Goal: Information Seeking & Learning: Find specific fact

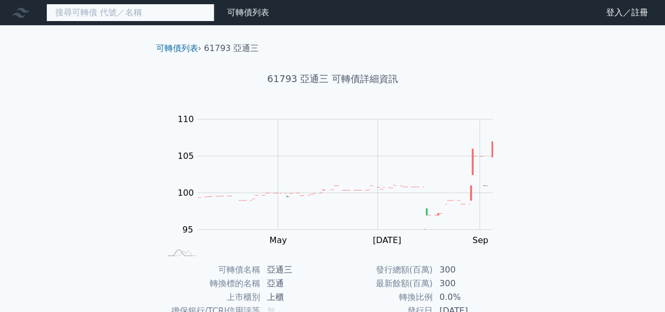
click at [114, 13] on input at bounding box center [130, 13] width 168 height 18
click at [130, 13] on input at bounding box center [130, 13] width 168 height 18
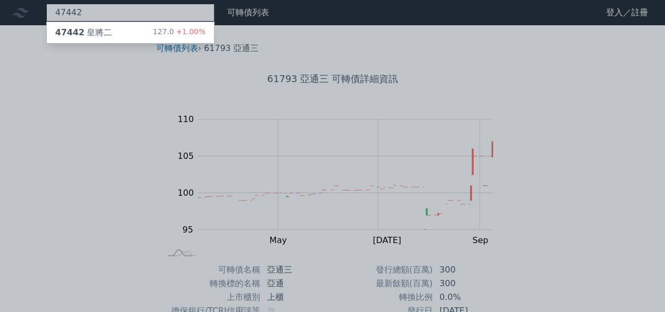
type input "47442"
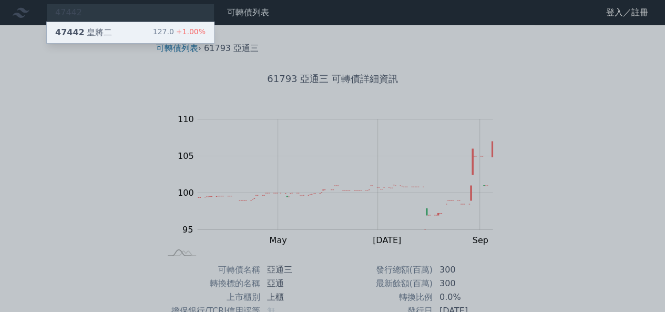
click at [122, 29] on div "47442 皇將二 127.0 +1.00%" at bounding box center [130, 32] width 167 height 21
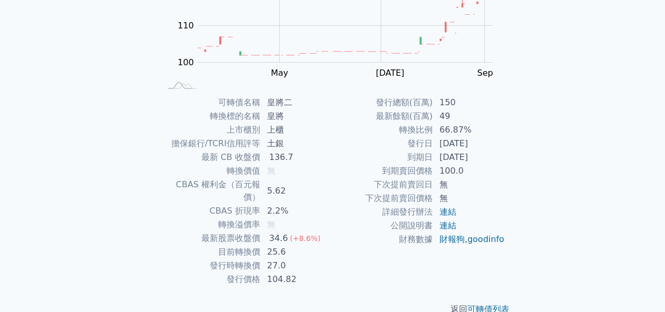
scroll to position [168, 0]
drag, startPoint x: 231, startPoint y: 171, endPoint x: 277, endPoint y: 171, distance: 45.7
click at [277, 171] on tr "轉換價值 無" at bounding box center [246, 170] width 172 height 14
click at [319, 172] on td "無" at bounding box center [297, 170] width 72 height 14
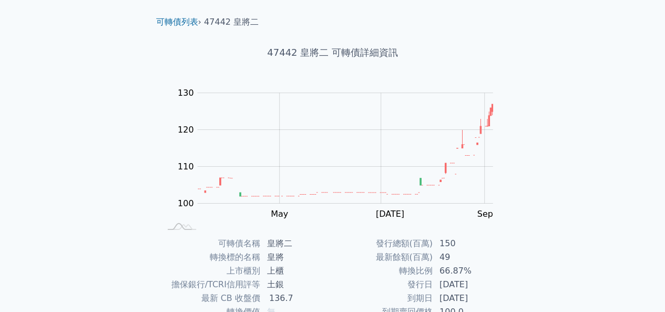
scroll to position [0, 0]
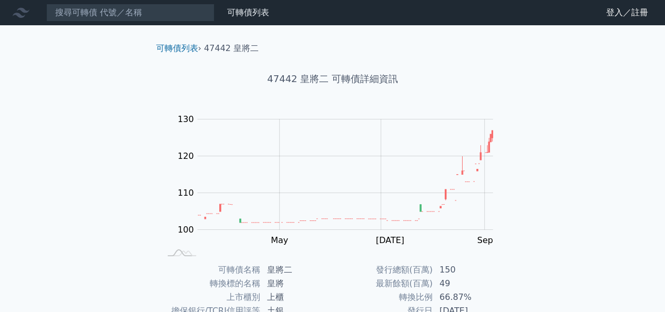
drag, startPoint x: 178, startPoint y: 50, endPoint x: 524, endPoint y: 51, distance: 346.5
click at [524, 51] on div "可轉債列表 › 47442 皇將二 47442 皇將二 可轉債詳細資訊 Zoom Out 100 90 95 100 105 110 115 120 140 …" at bounding box center [333, 262] width 404 height 474
drag, startPoint x: 594, startPoint y: 1, endPoint x: 69, endPoint y: 80, distance: 530.6
click at [69, 80] on div "可轉債列表 財務數據 可轉債列表 財務數據 登入／註冊 登入／註冊 可轉債列表 › 47442 皇將二 47442 皇將二 可轉債詳細資訊 Zoom Out …" at bounding box center [332, 249] width 665 height 499
drag, startPoint x: 647, startPoint y: 0, endPoint x: 81, endPoint y: 116, distance: 576.9
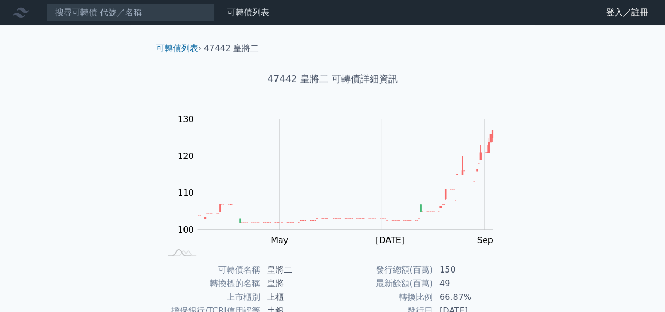
click at [81, 116] on div "可轉債列表 財務數據 可轉債列表 財務數據 登入／註冊 登入／註冊 可轉債列表 › 47442 皇將二 47442 皇將二 可轉債詳細資訊 Zoom Out …" at bounding box center [332, 249] width 665 height 499
drag, startPoint x: 517, startPoint y: 0, endPoint x: 34, endPoint y: 124, distance: 498.7
click at [34, 124] on div "可轉債列表 財務數據 可轉債列表 財務數據 登入／註冊 登入／註冊 可轉債列表 › 47442 皇將二 47442 皇將二 可轉債詳細資訊 Zoom Out …" at bounding box center [332, 249] width 665 height 499
click at [591, 171] on div "可轉債列表 財務數據 可轉債列表 財務數據 登入／註冊 登入／註冊 可轉債列表 › 47442 皇將二 47442 皇將二 可轉債詳細資訊 Zoom Out …" at bounding box center [332, 249] width 665 height 499
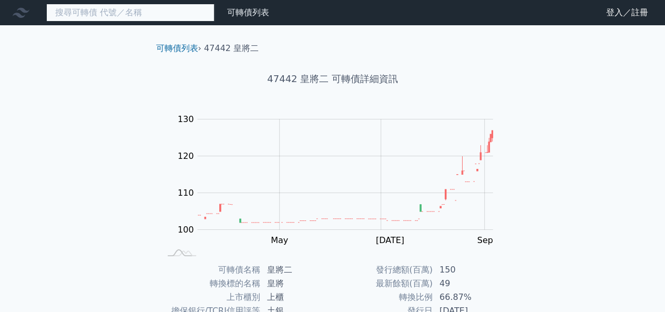
click at [160, 12] on input at bounding box center [130, 13] width 168 height 18
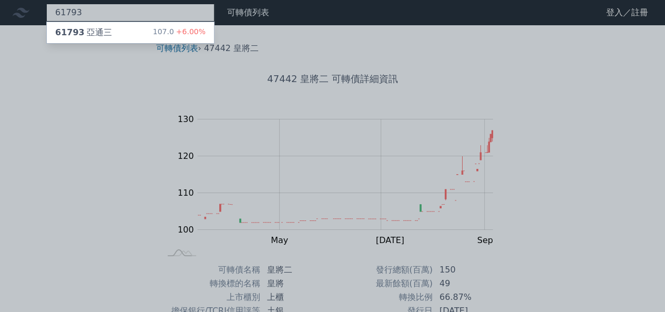
type input "61793"
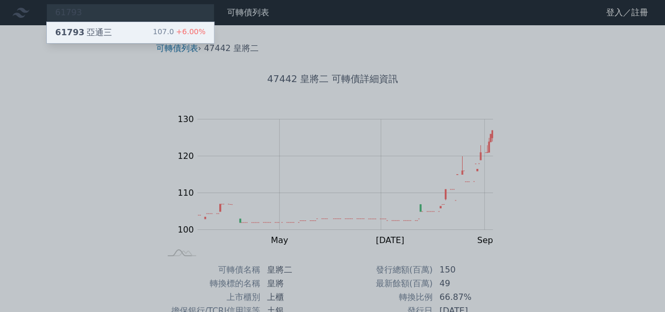
click at [138, 27] on div "61793 亞通三 107.0 +6.00%" at bounding box center [130, 32] width 167 height 21
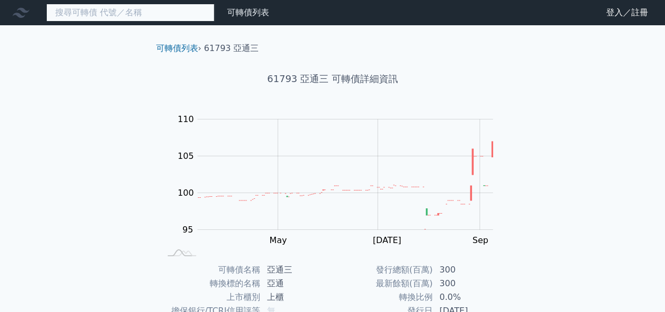
click at [149, 15] on input at bounding box center [130, 13] width 168 height 18
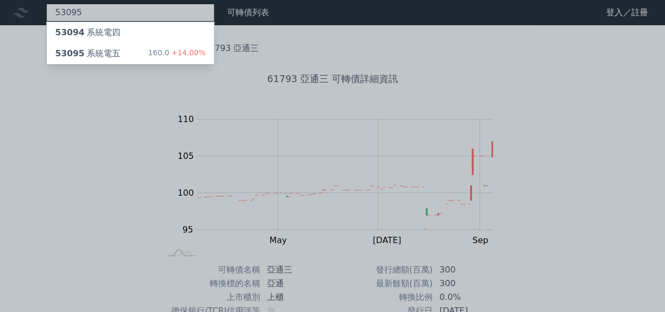
type input "53095"
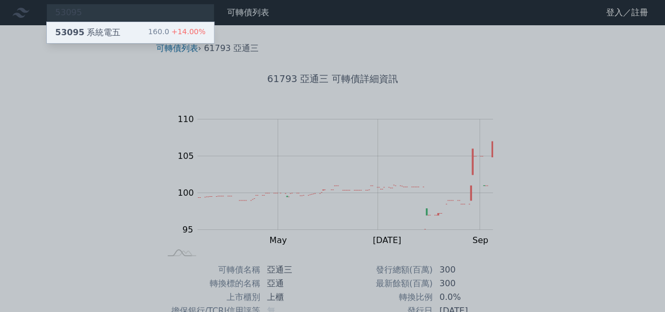
click at [188, 30] on span "+14.00%" at bounding box center [187, 31] width 36 height 8
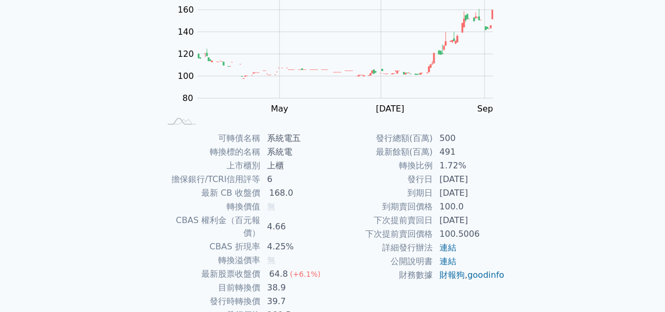
scroll to position [142, 0]
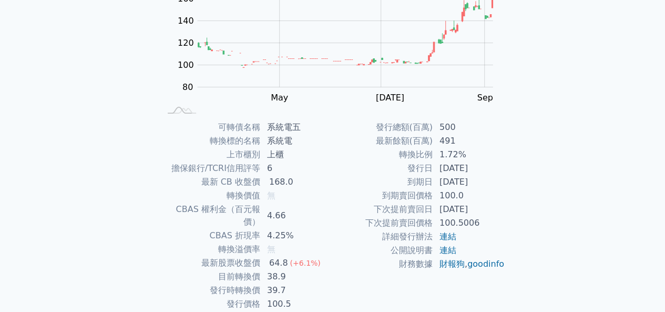
click at [574, 150] on div "可轉債列表 財務數據 可轉債列表 財務數據 登入／註冊 登入／註冊 可轉債列表 › 53095 系統電五 53095 系統電五 可轉債詳細資訊 Zoom Ou…" at bounding box center [332, 107] width 665 height 499
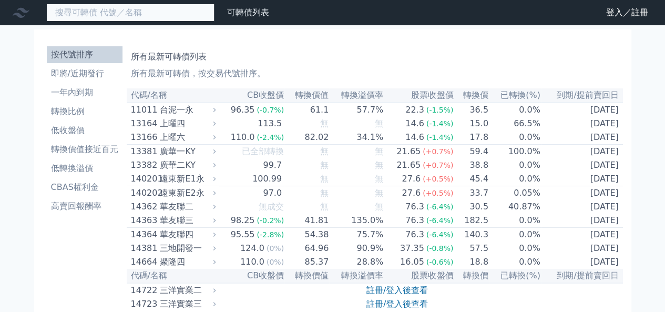
click at [116, 15] on input at bounding box center [130, 13] width 168 height 18
